Goal: Task Accomplishment & Management: Complete application form

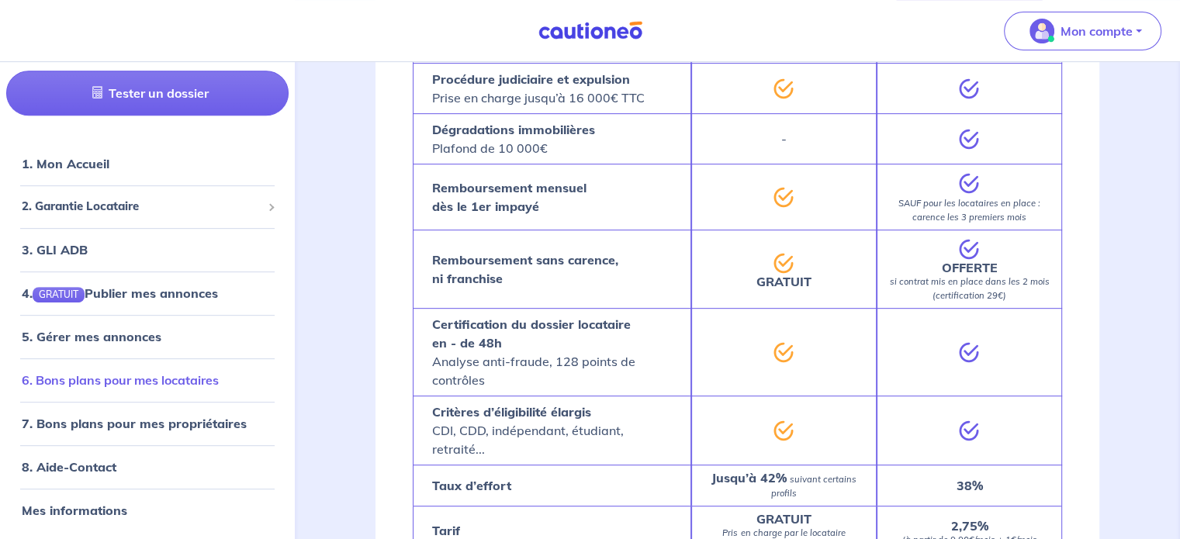
scroll to position [776, 0]
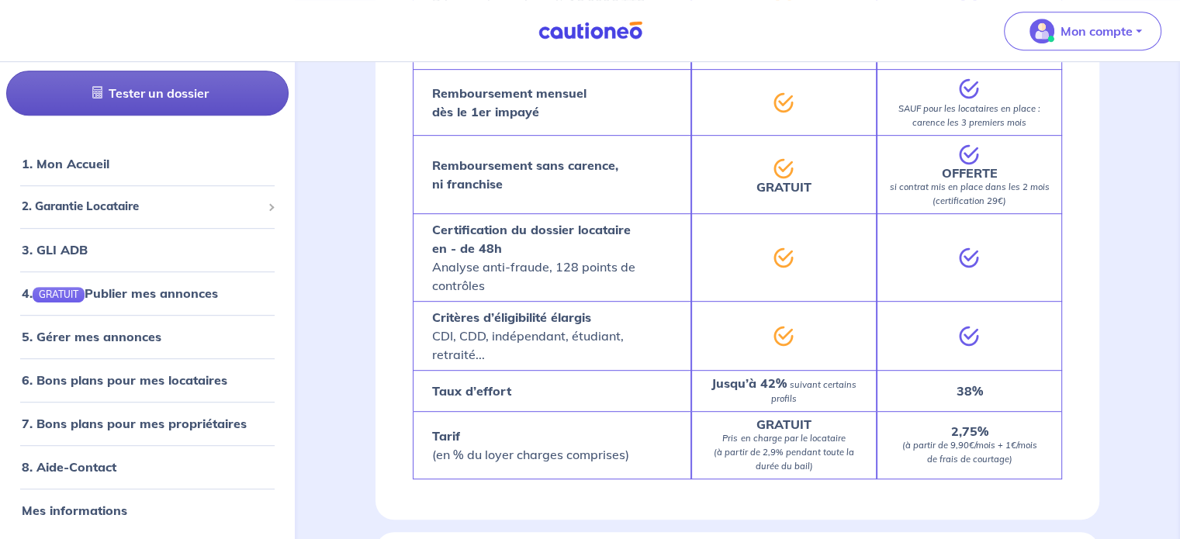
click at [143, 105] on link "Tester un dossier" at bounding box center [147, 93] width 282 height 45
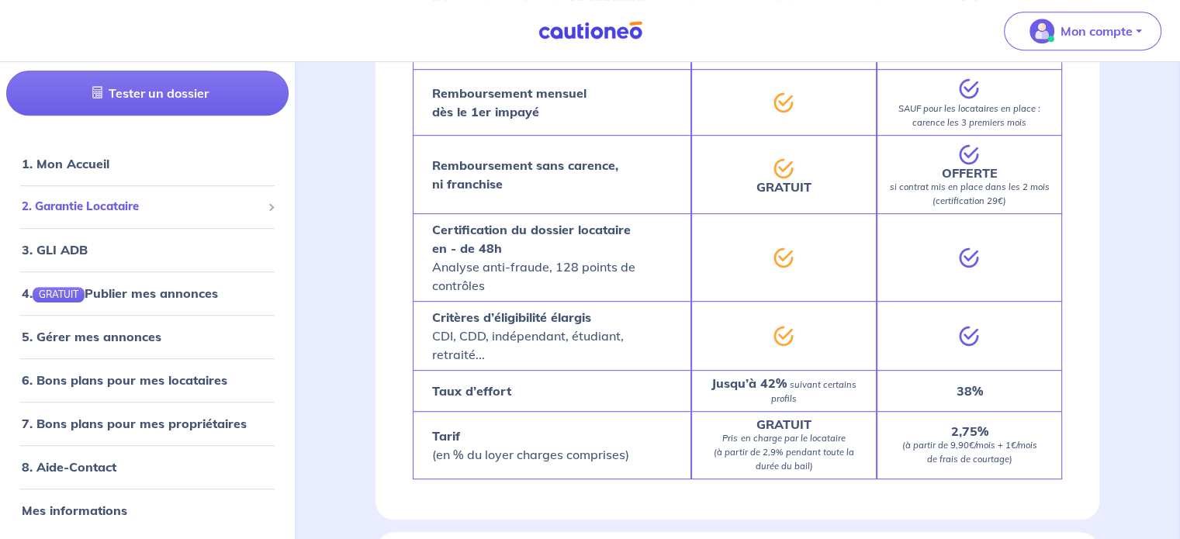
click at [111, 208] on span "2. Garantie Locataire" at bounding box center [142, 208] width 240 height 18
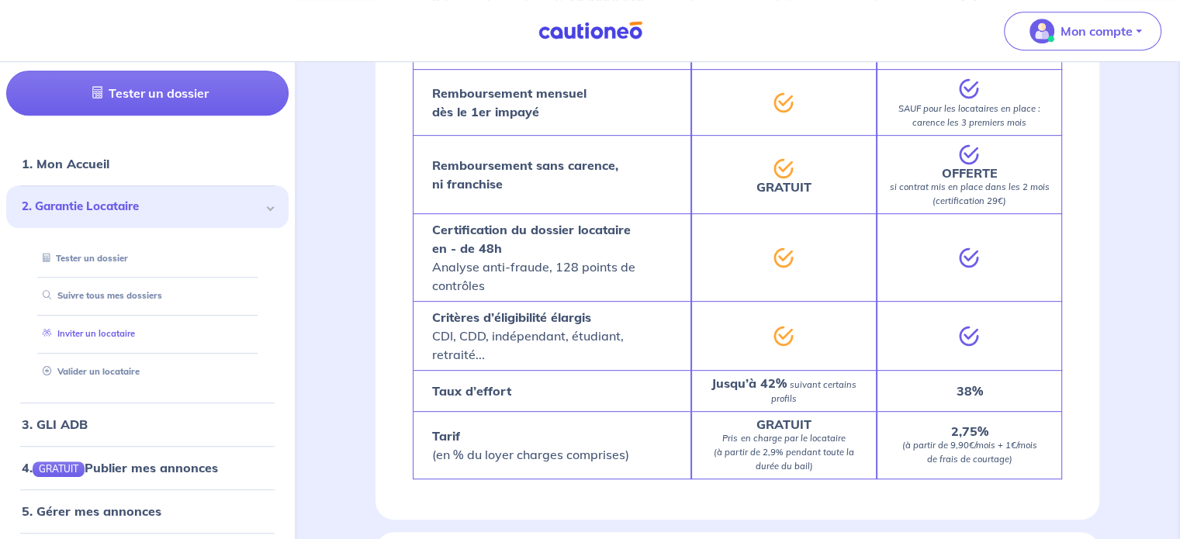
click at [86, 335] on link "Inviter un locataire" at bounding box center [85, 334] width 99 height 11
select select "FR"
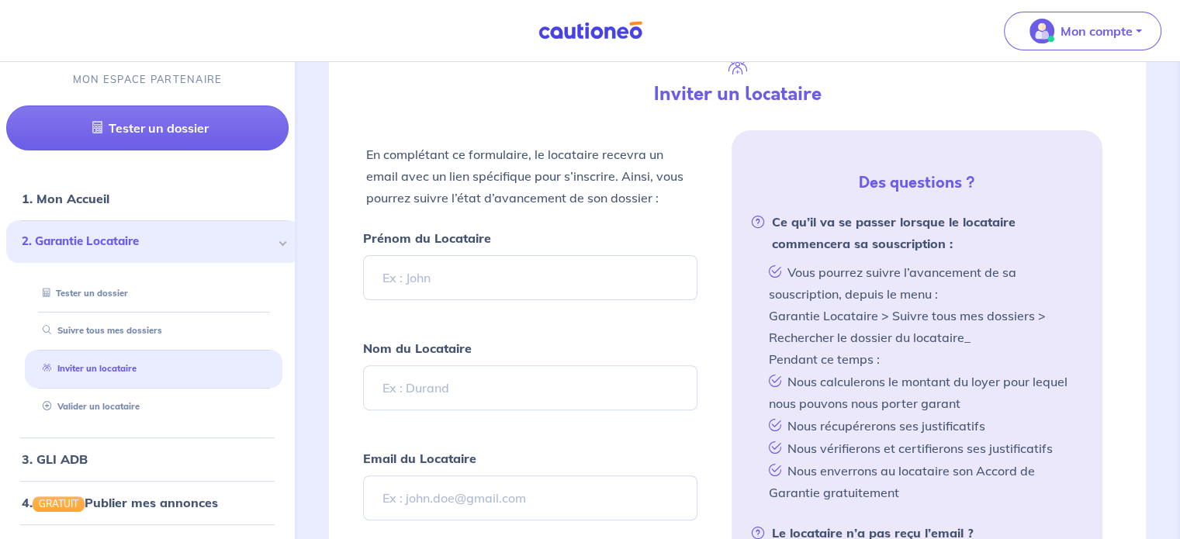
scroll to position [377, 0]
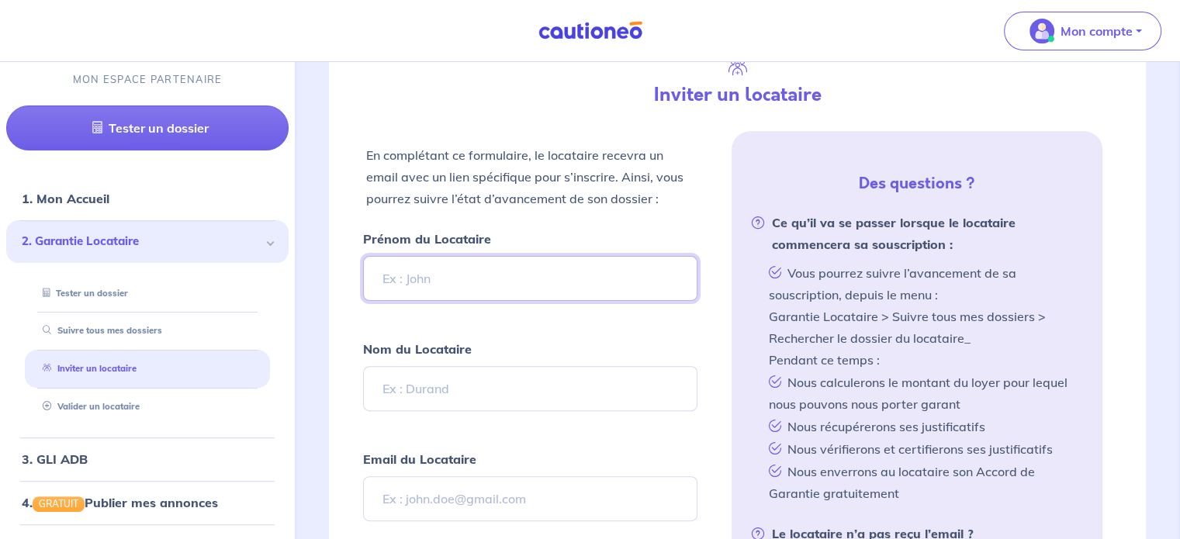
click at [464, 277] on input "Prénom du Locataire" at bounding box center [530, 278] width 334 height 45
type input "[PERSON_NAME]"
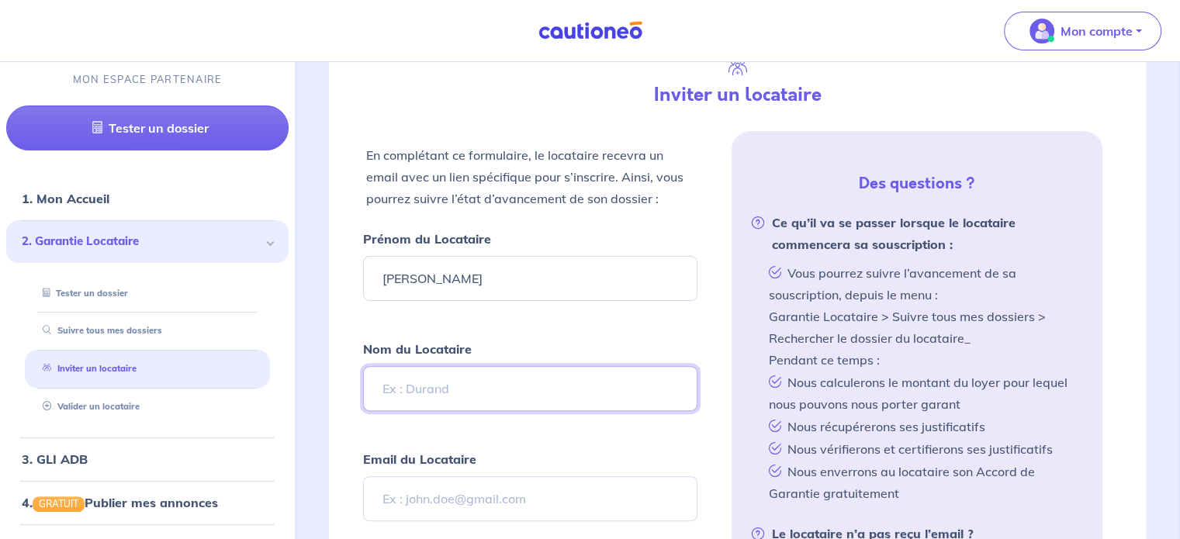
click at [441, 389] on input "Nom du Locataire" at bounding box center [530, 388] width 334 height 45
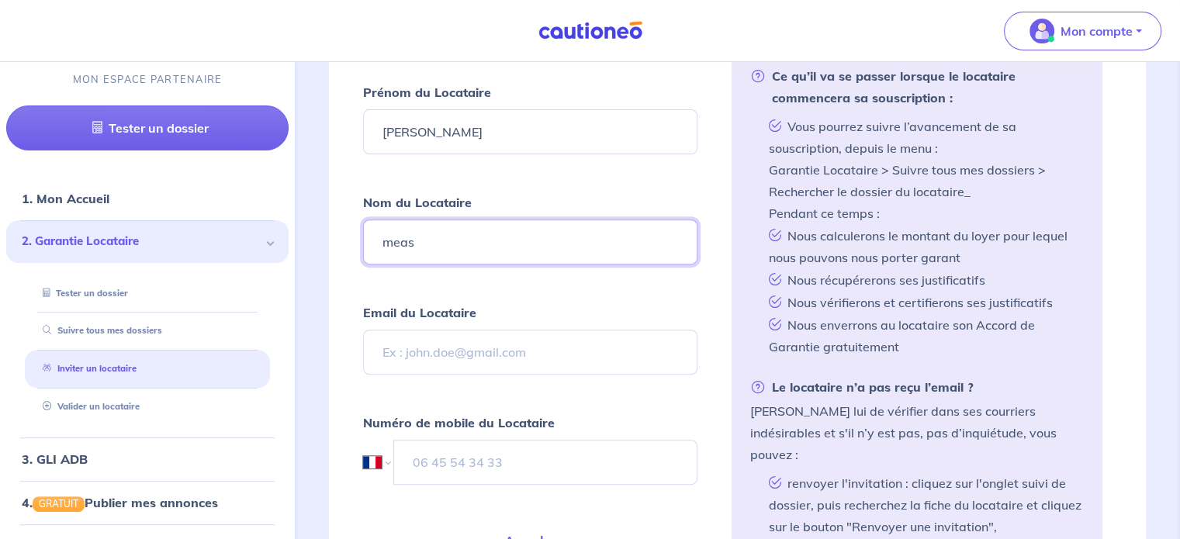
scroll to position [532, 0]
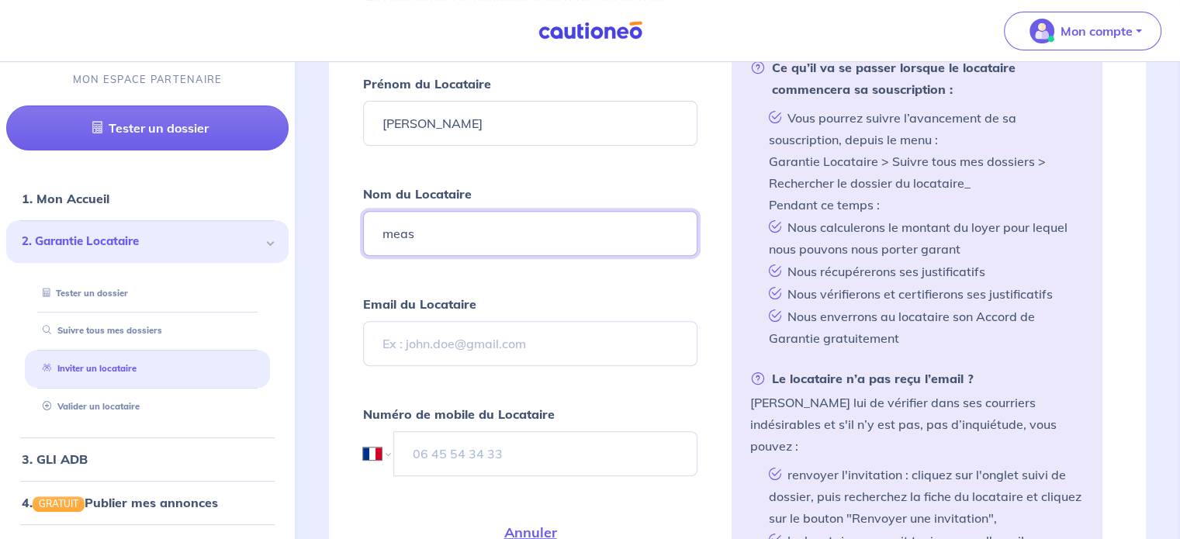
type input "meas"
click at [410, 337] on input "Email du Locataire" at bounding box center [530, 343] width 334 height 45
type input "[EMAIL_ADDRESS][DOMAIN_NAME]"
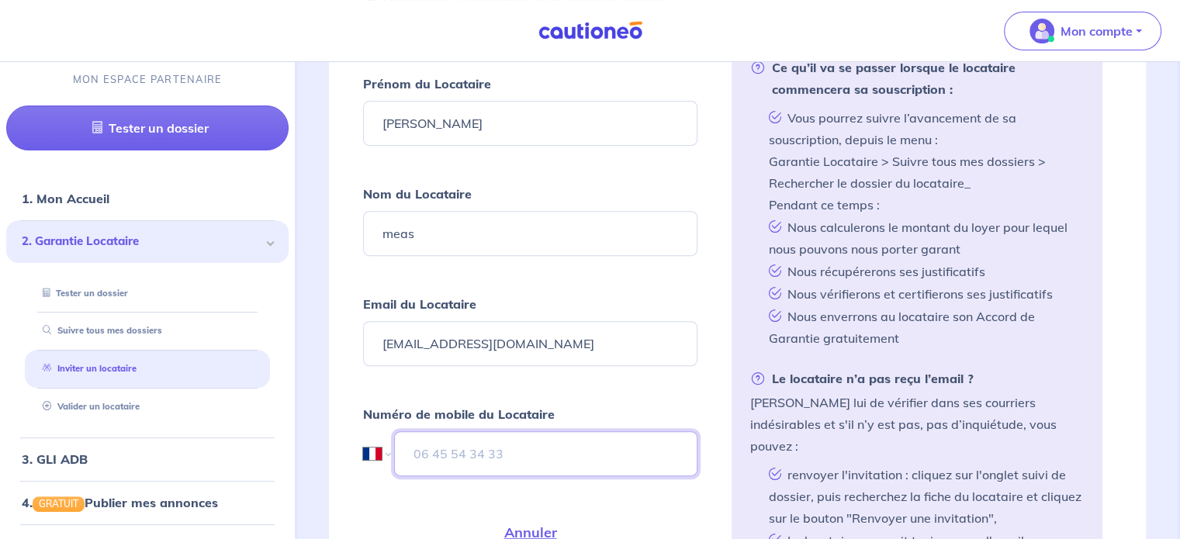
click at [455, 452] on input "tel" at bounding box center [545, 453] width 303 height 45
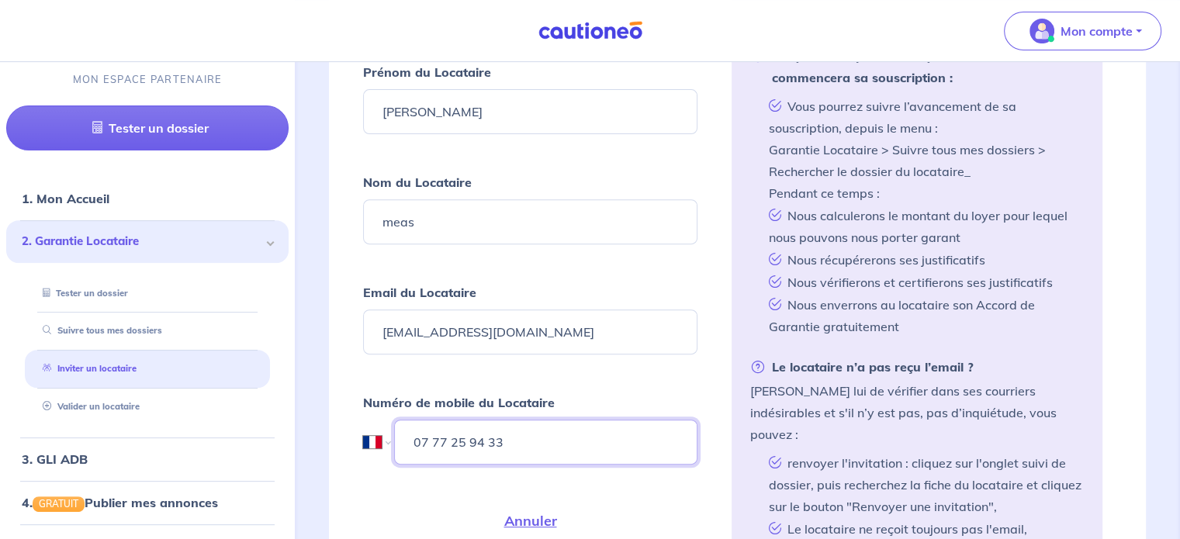
scroll to position [765, 0]
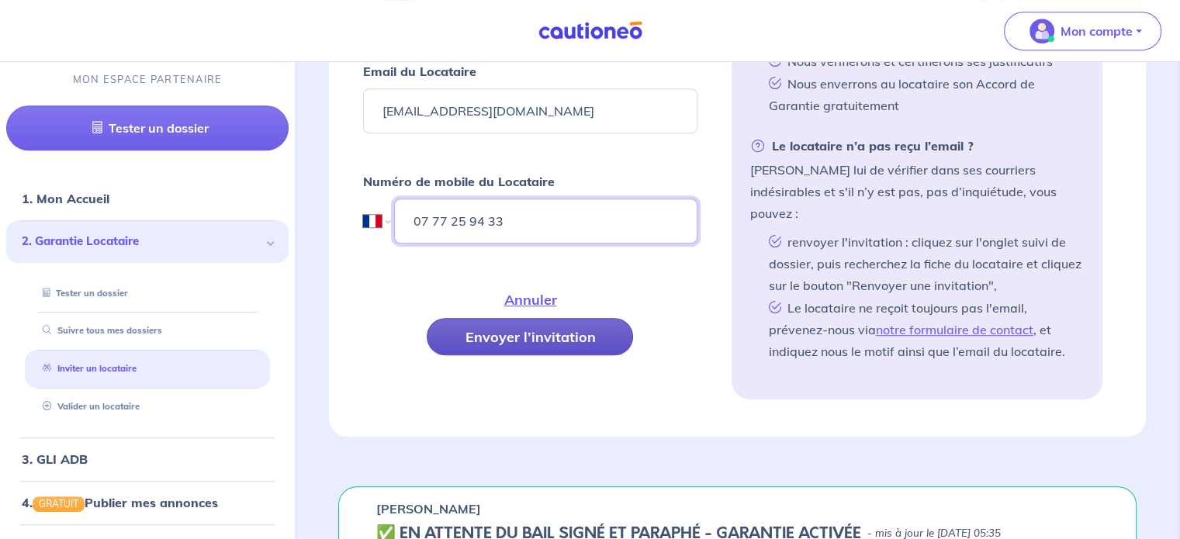
type input "07 77 25 94 33"
click at [545, 329] on button "Envoyer l’invitation" at bounding box center [530, 336] width 206 height 37
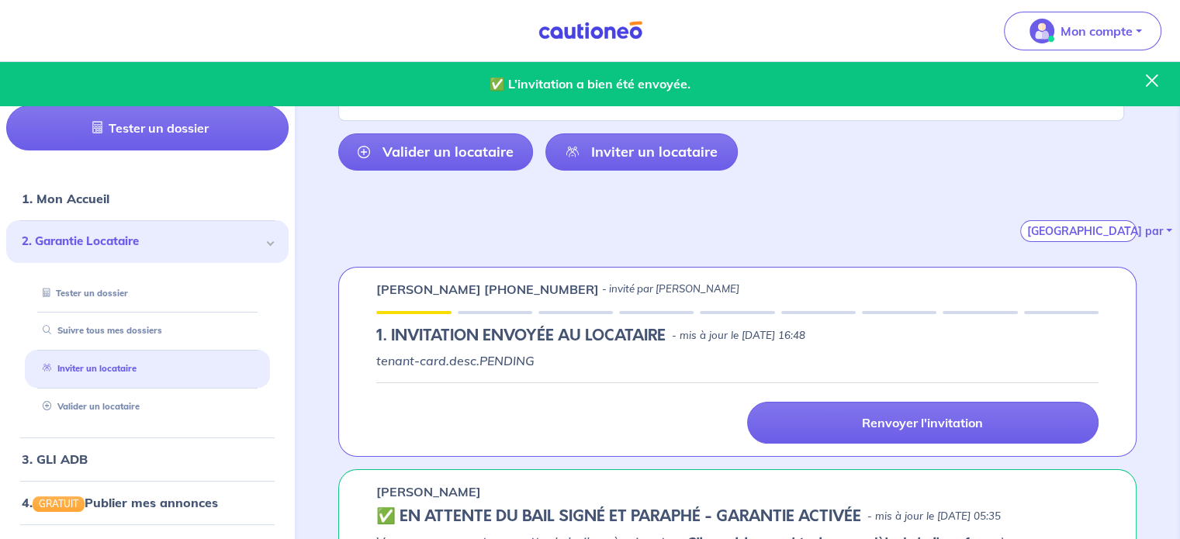
scroll to position [0, 0]
